Goal: Transaction & Acquisition: Subscribe to service/newsletter

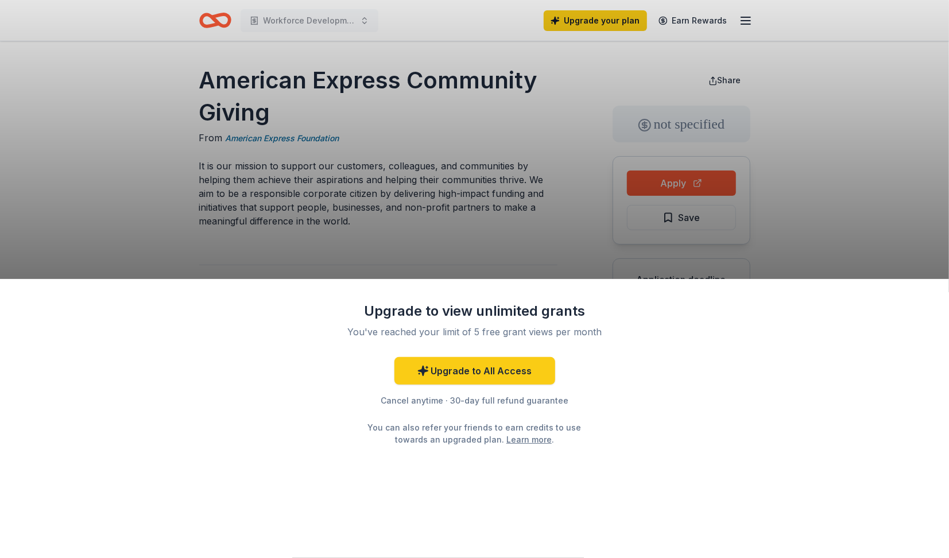
click at [532, 232] on div "Upgrade to view unlimited grants You've reached your limit of 5 free grant view…" at bounding box center [474, 279] width 949 height 558
click at [449, 366] on link "Upgrade to All Access" at bounding box center [475, 371] width 161 height 28
click at [457, 371] on link "Upgrade to All Access" at bounding box center [475, 371] width 161 height 28
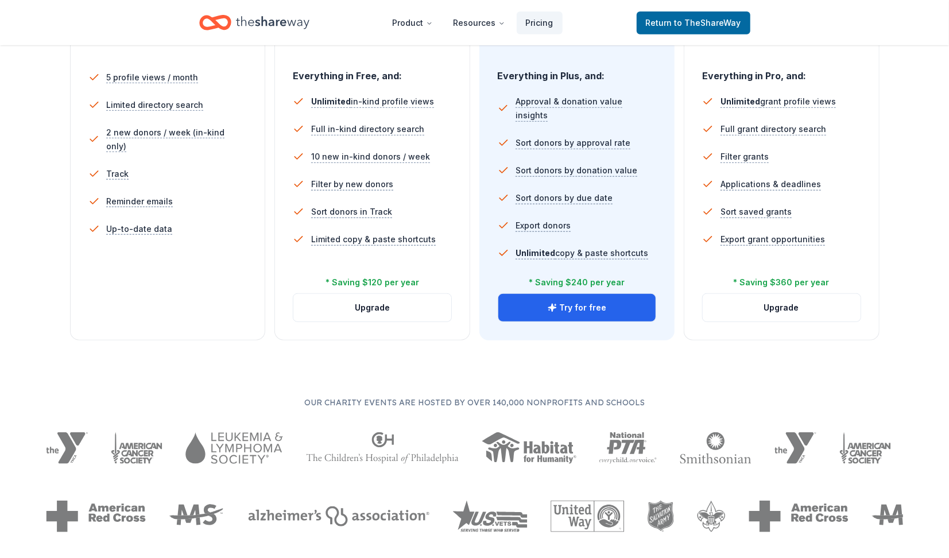
scroll to position [343, 0]
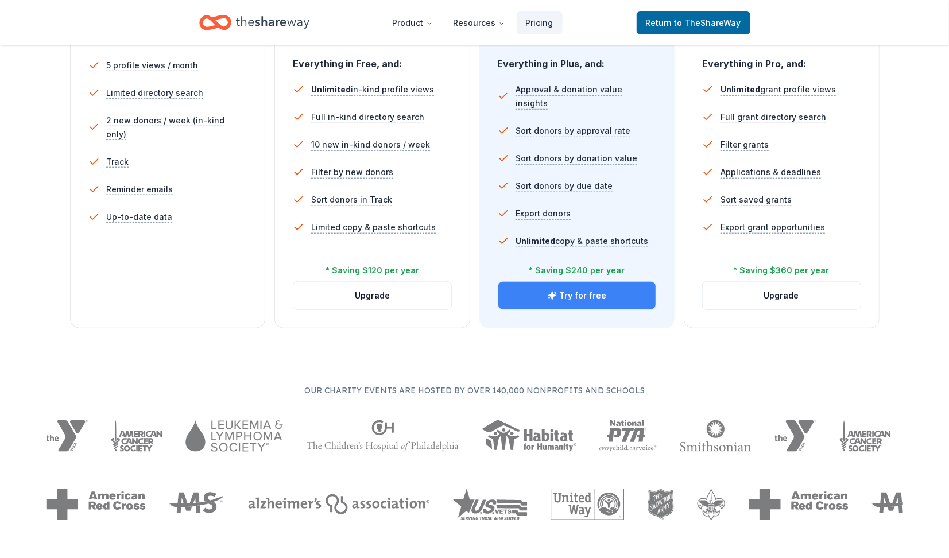
click at [596, 293] on button "Try for free" at bounding box center [578, 296] width 158 height 28
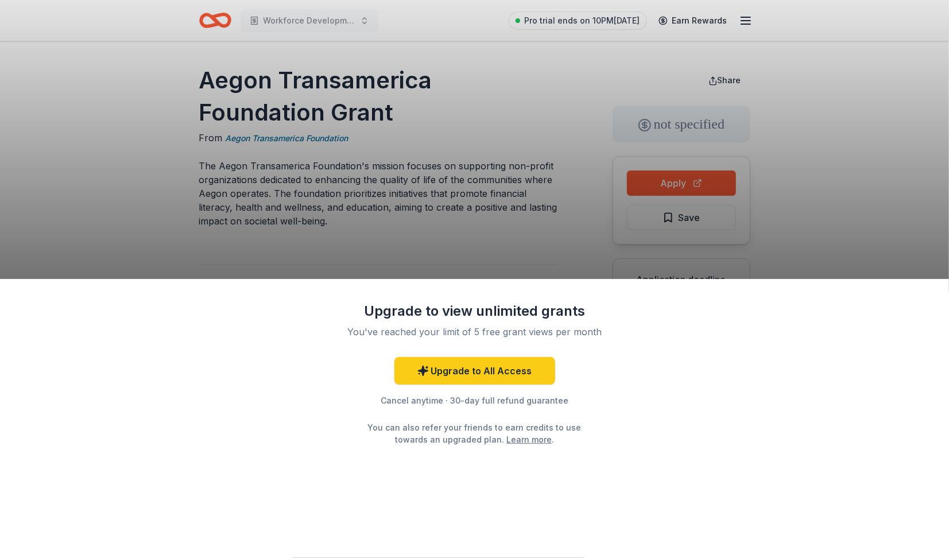
click at [851, 198] on div "Upgrade to view unlimited grants You've reached your limit of 5 free grant view…" at bounding box center [474, 279] width 949 height 558
click at [523, 150] on div "Upgrade to view unlimited grants You've reached your limit of 5 free grant view…" at bounding box center [474, 279] width 949 height 558
click at [570, 235] on div "Upgrade to view unlimited grants You've reached your limit of 5 free grant view…" at bounding box center [474, 279] width 949 height 558
drag, startPoint x: 400, startPoint y: 109, endPoint x: 202, endPoint y: 67, distance: 202.1
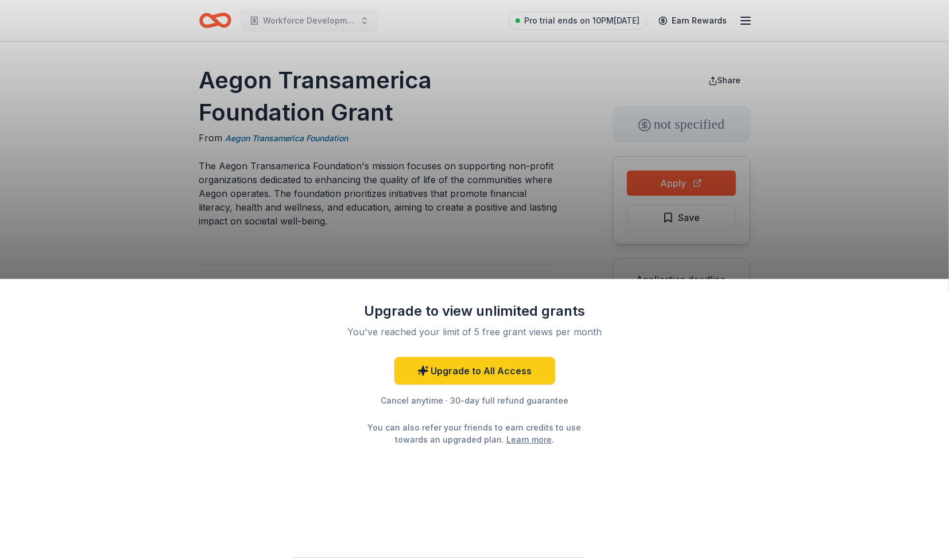
click at [202, 67] on div "Upgrade to view unlimited grants You've reached your limit of 5 free grant view…" at bounding box center [474, 279] width 949 height 558
